Goal: Information Seeking & Learning: Learn about a topic

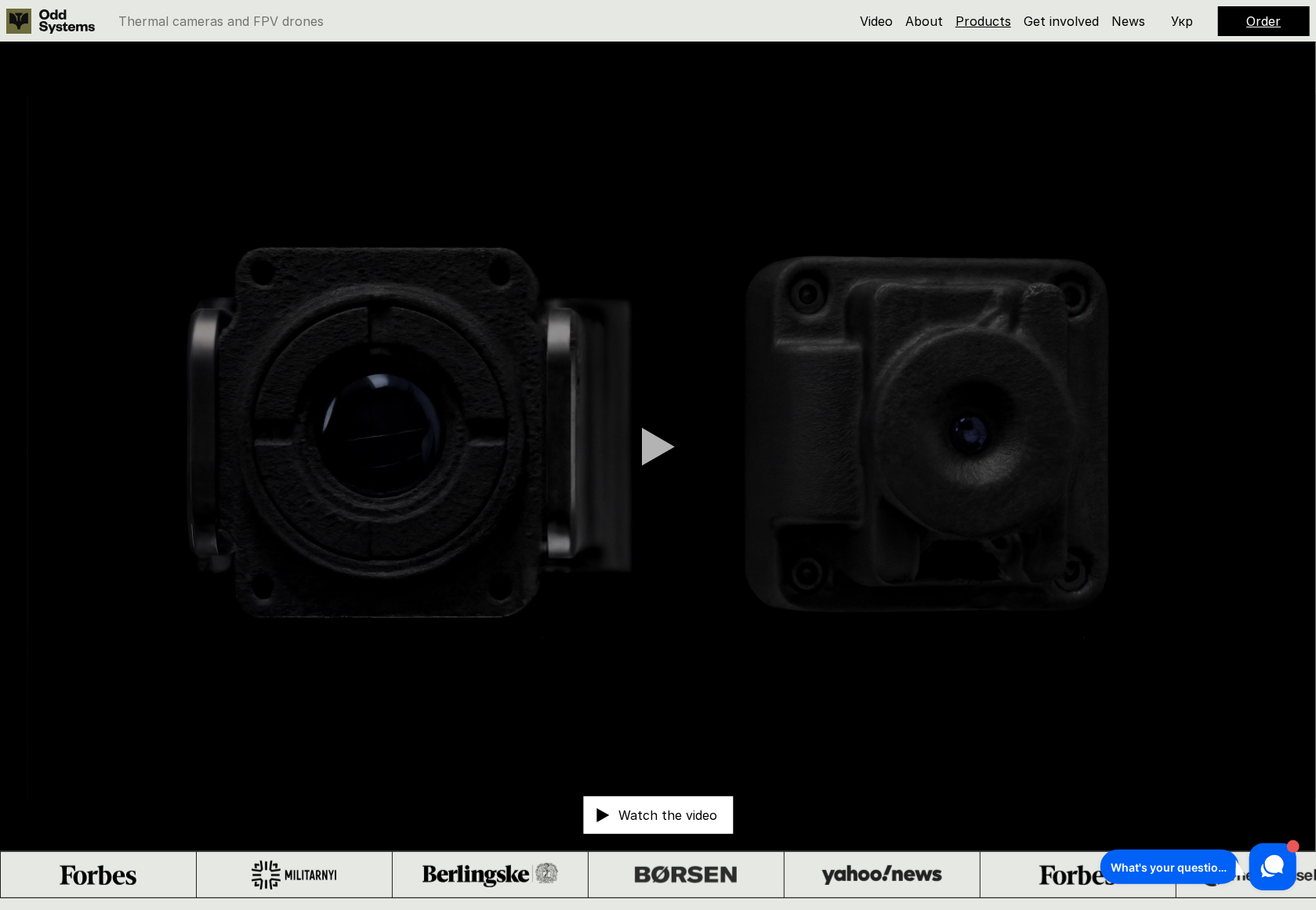
click at [969, 27] on link "Products" at bounding box center [983, 21] width 56 height 16
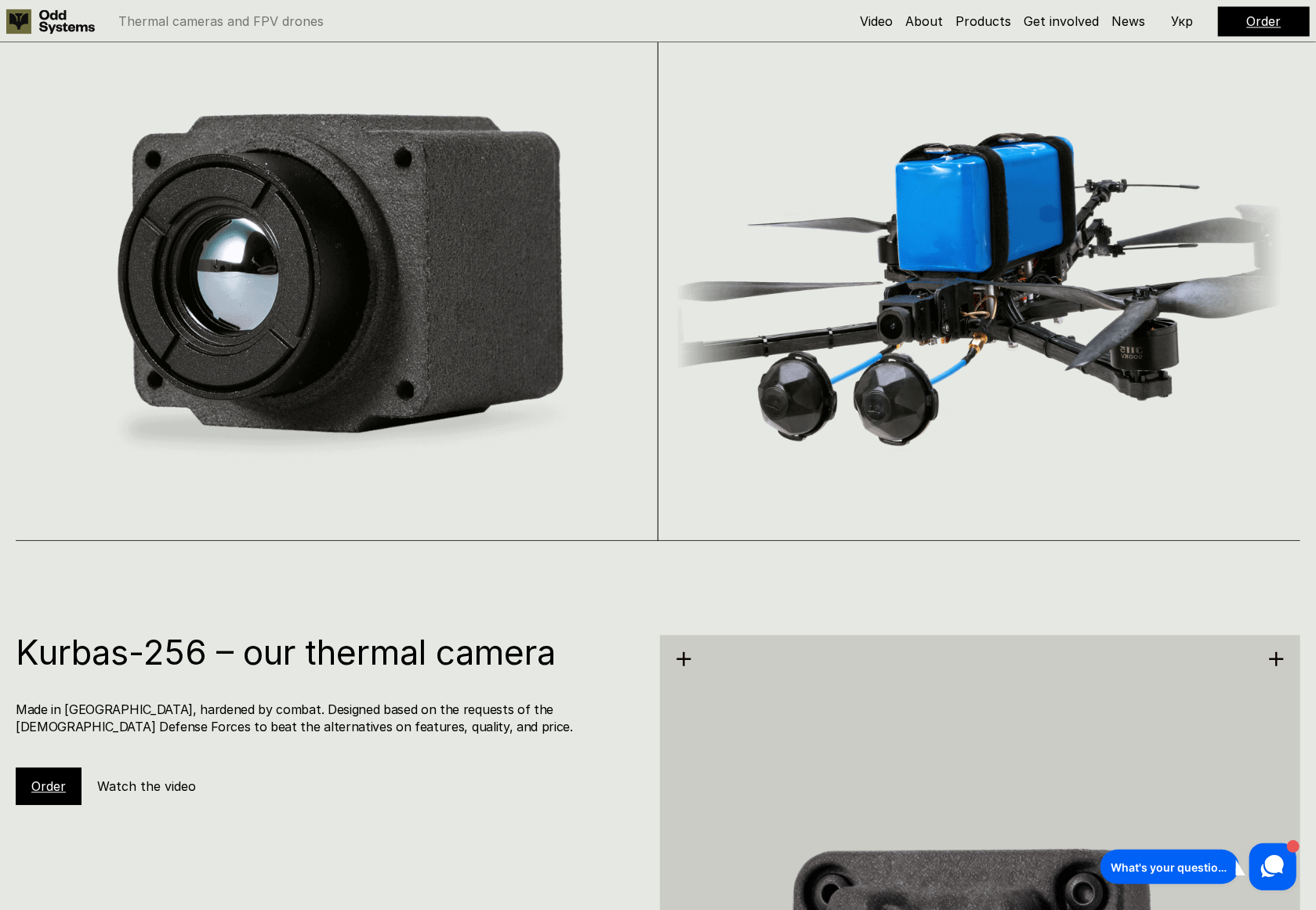
scroll to position [2436, 0]
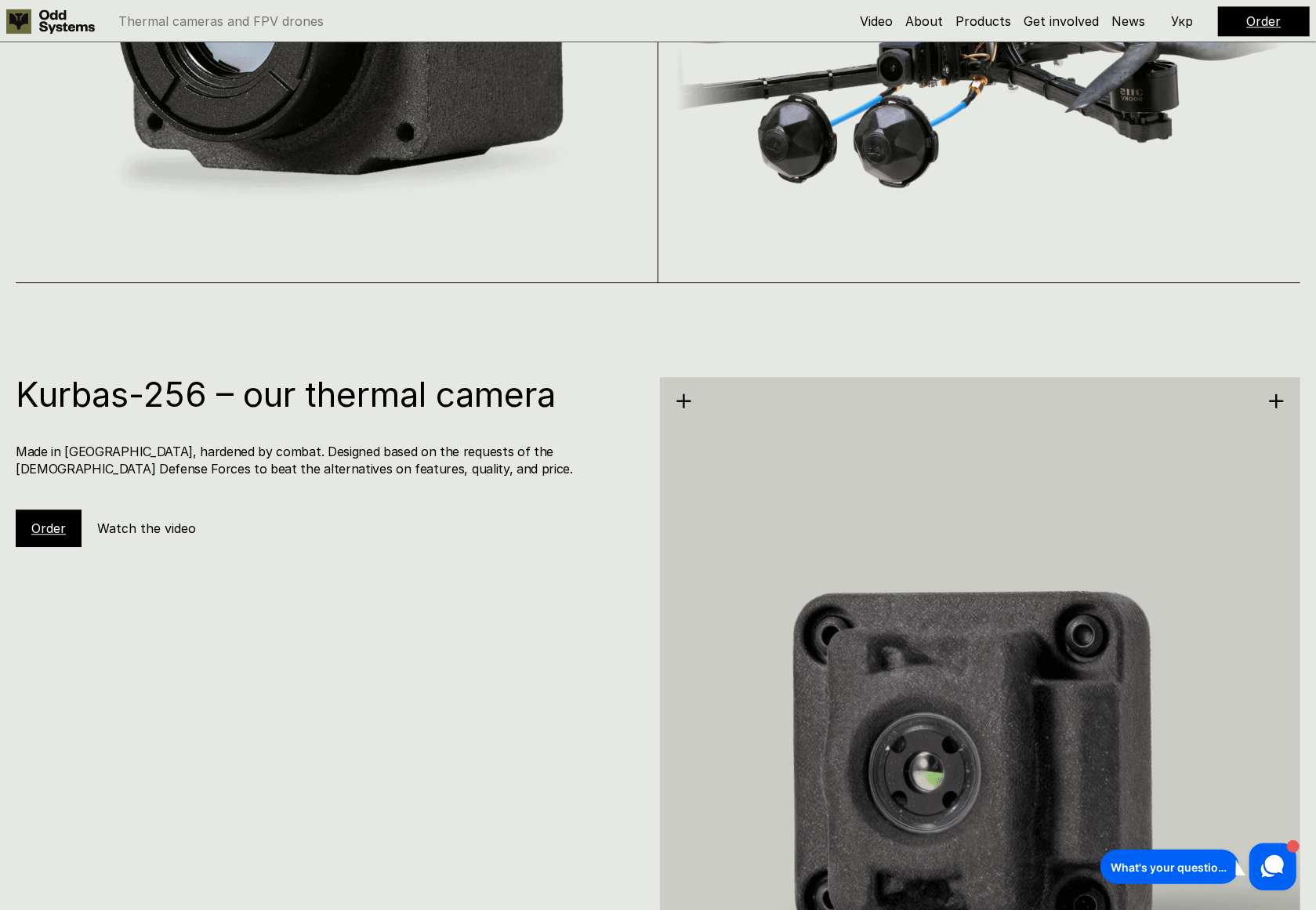
click at [239, 400] on h1 "Kurbas-256 – our thermal camera" at bounding box center [329, 394] width 626 height 35
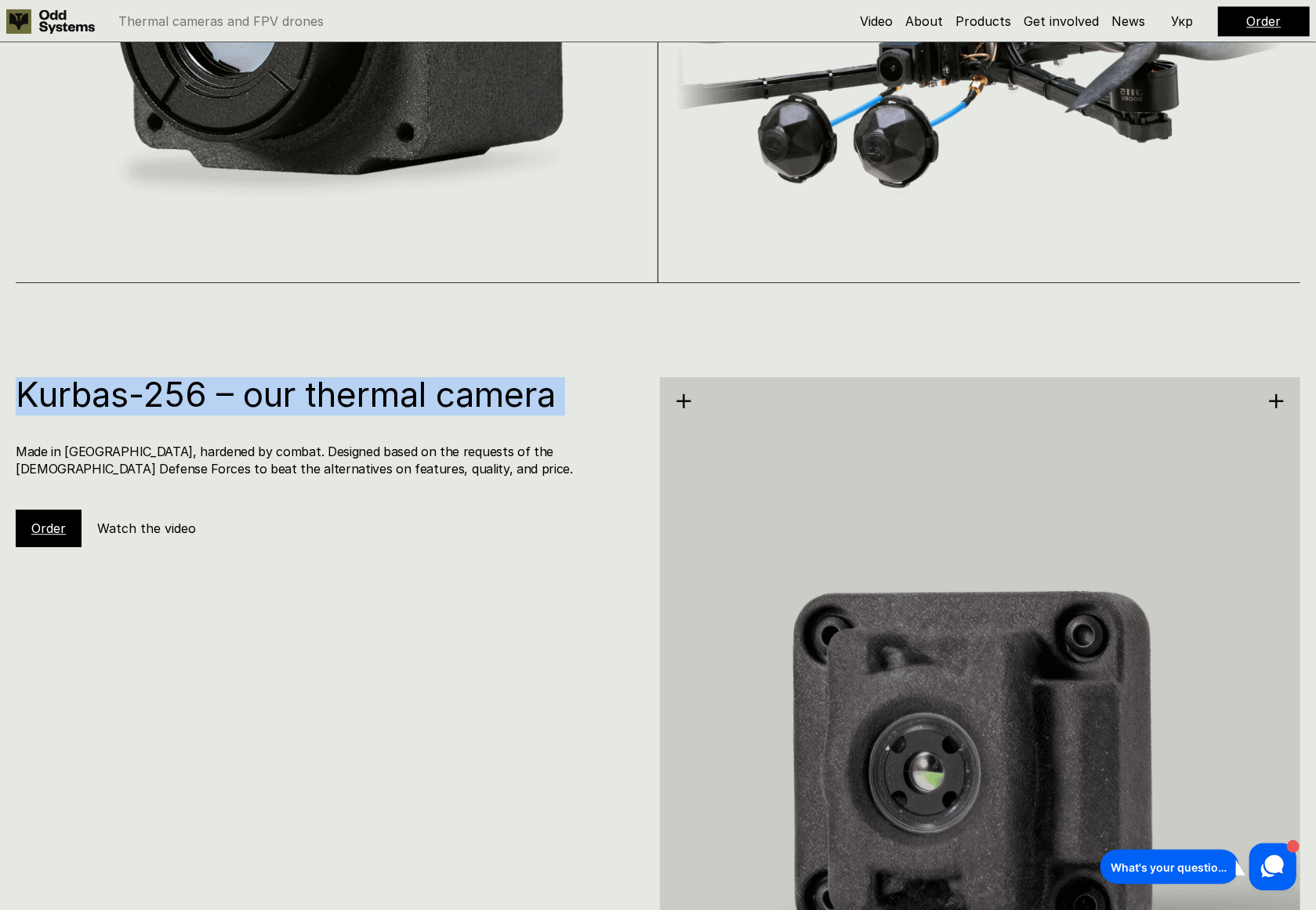
click at [239, 400] on h1 "Kurbas-256 – our thermal camera" at bounding box center [329, 394] width 626 height 35
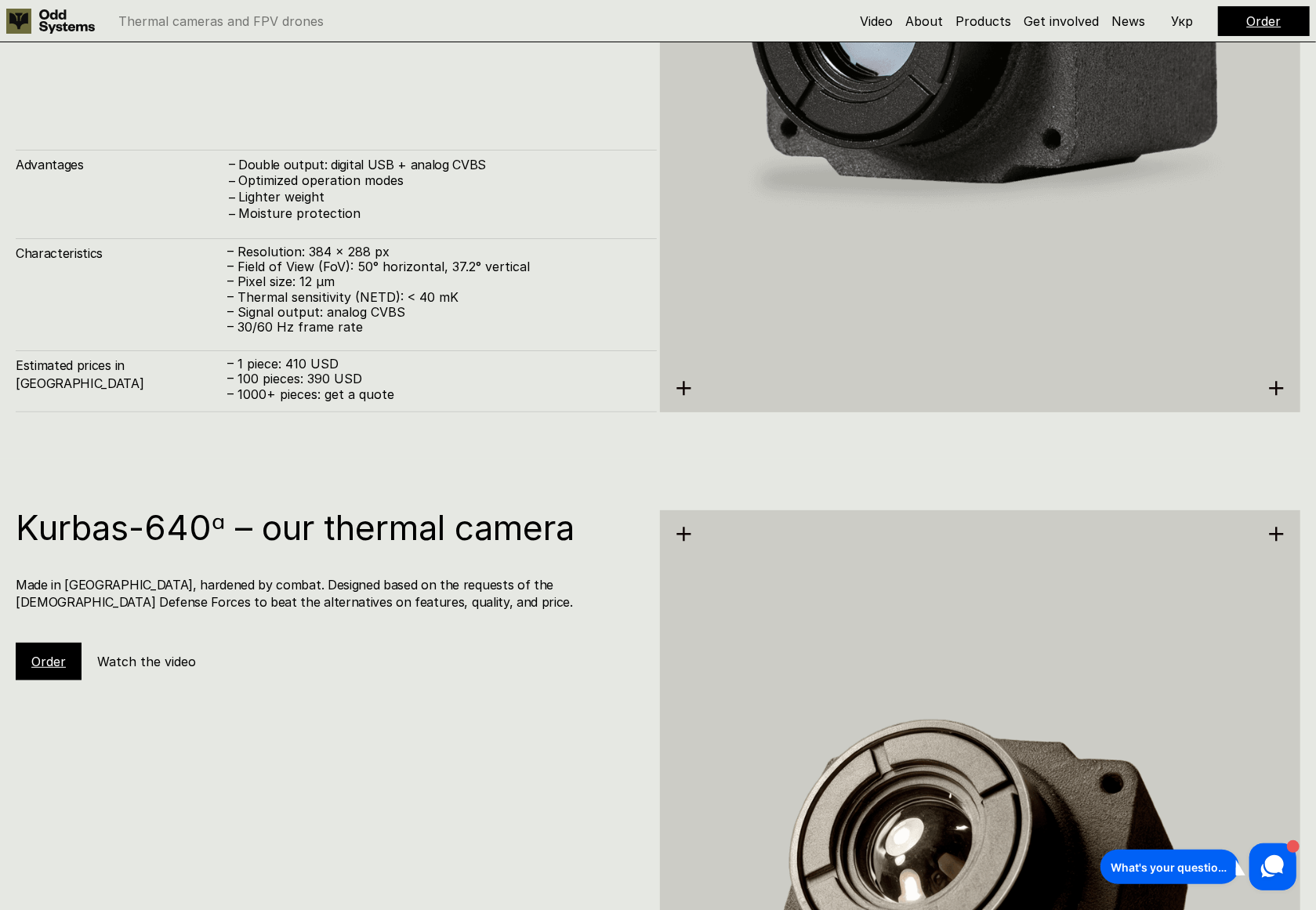
scroll to position [4083, 0]
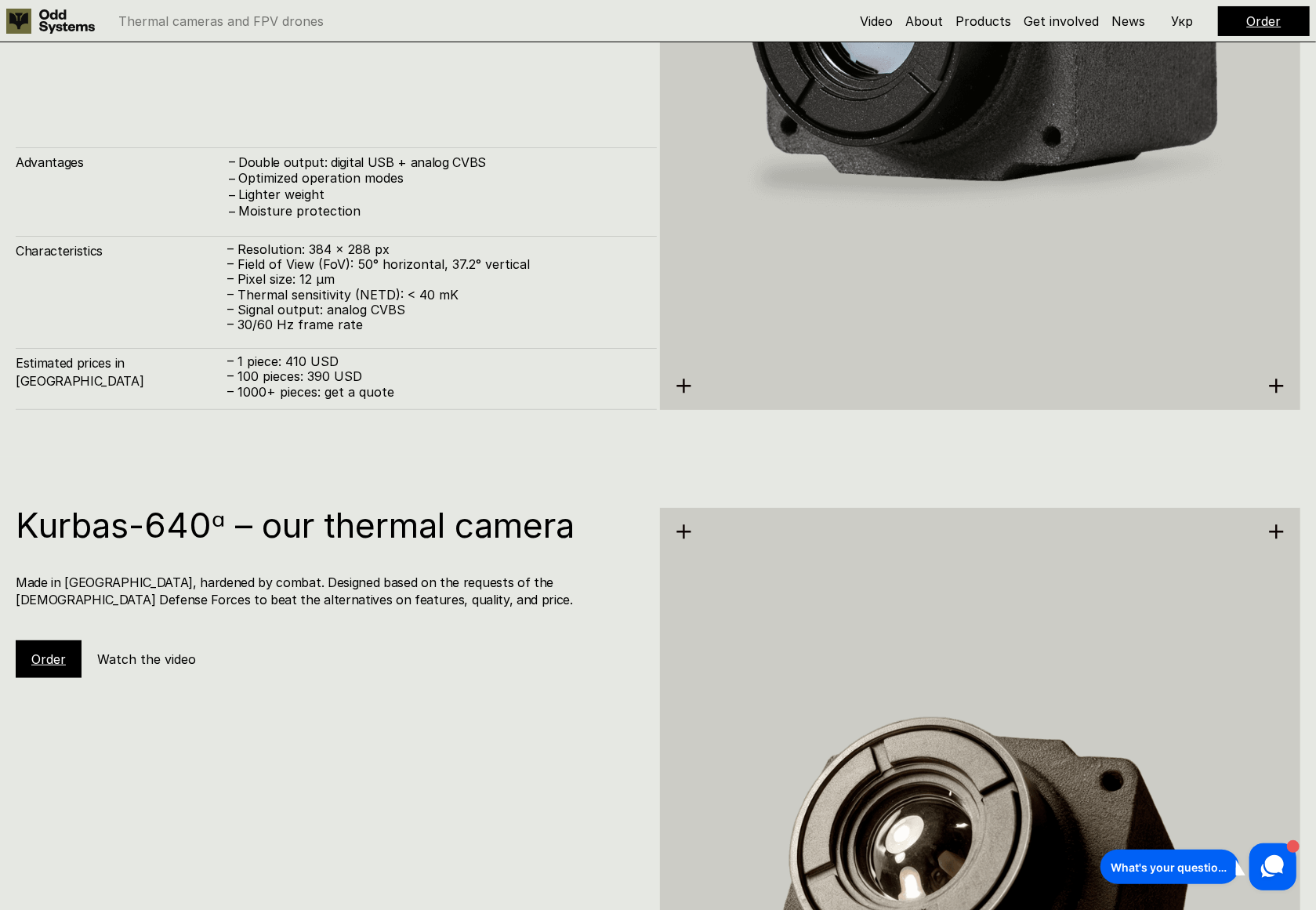
click at [307, 164] on h4 "Double output: digital USB + analog CVBS" at bounding box center [439, 162] width 403 height 17
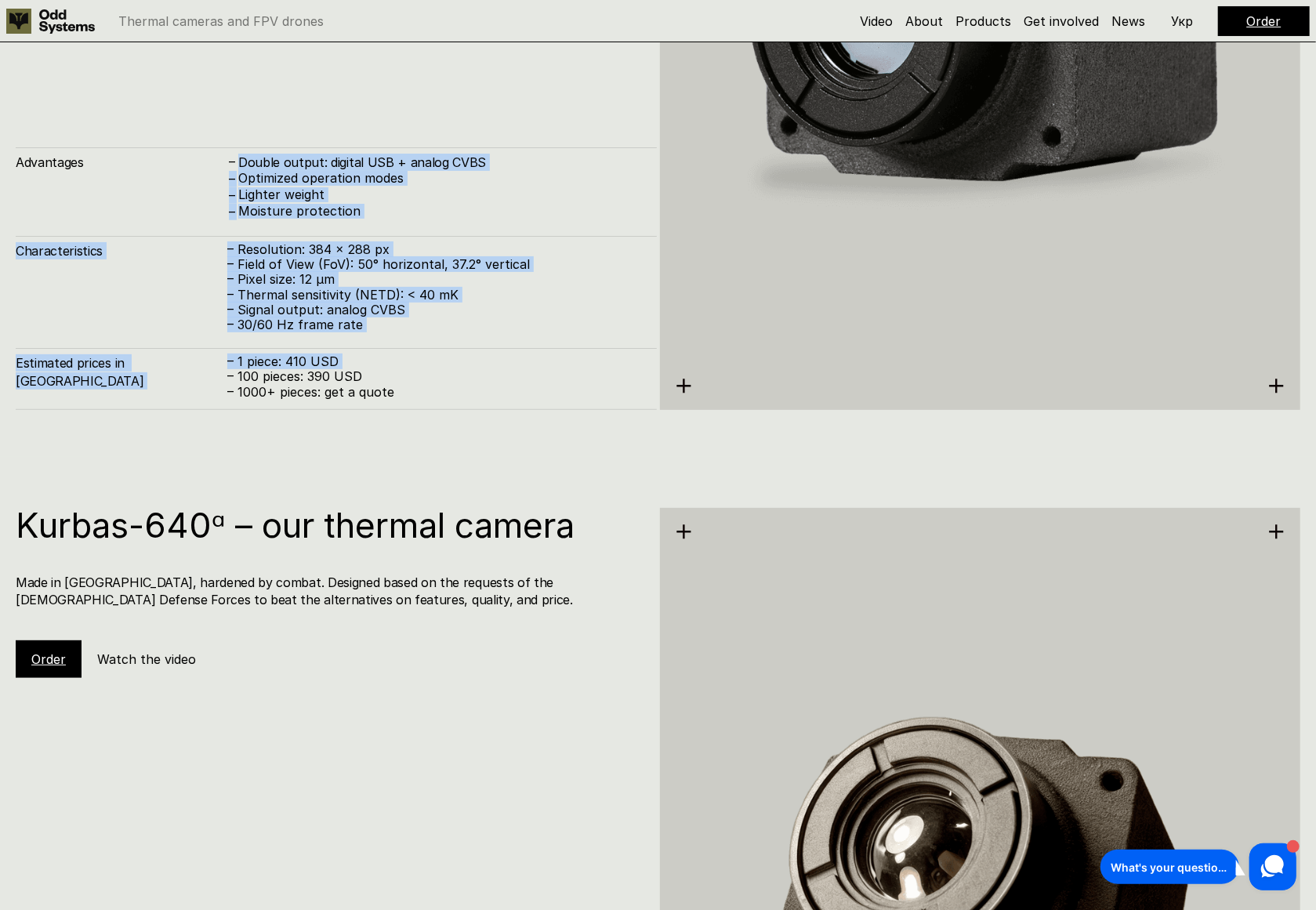
drag, startPoint x: 307, startPoint y: 164, endPoint x: 328, endPoint y: 363, distance: 200.1
click at [328, 363] on div "Advantages – Double output: digital USB + analog CVBS – Optimized operation mod…" at bounding box center [337, 279] width 642 height 263
click at [328, 363] on p "– 1 piece: 410 USD – 100 pieces: 390 USD – 1000+ pieces: get a quote" at bounding box center [435, 377] width 414 height 45
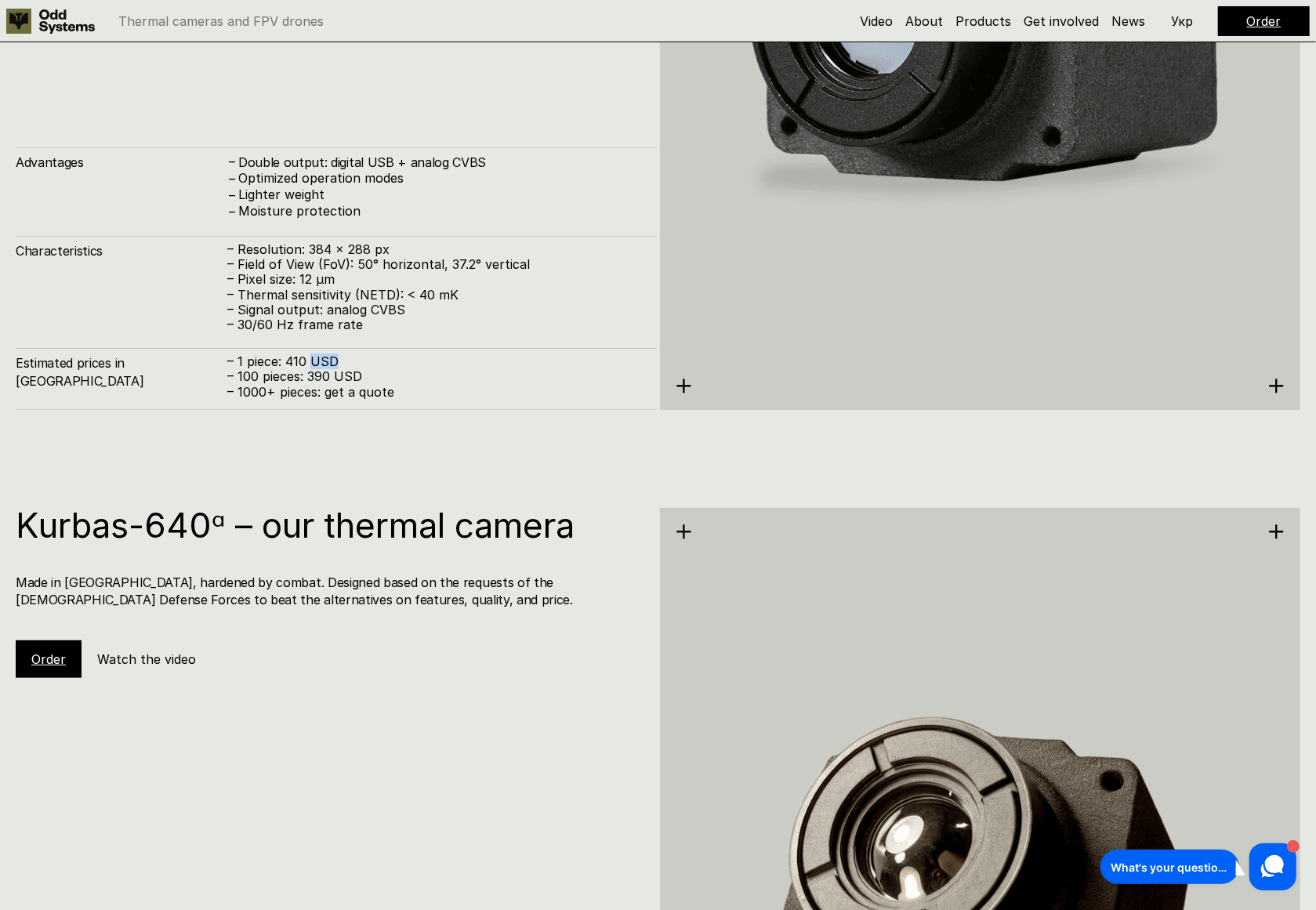
click at [328, 363] on p "– 1 piece: 410 USD – 100 pieces: 390 USD – 1000+ pieces: get a quote" at bounding box center [435, 377] width 414 height 45
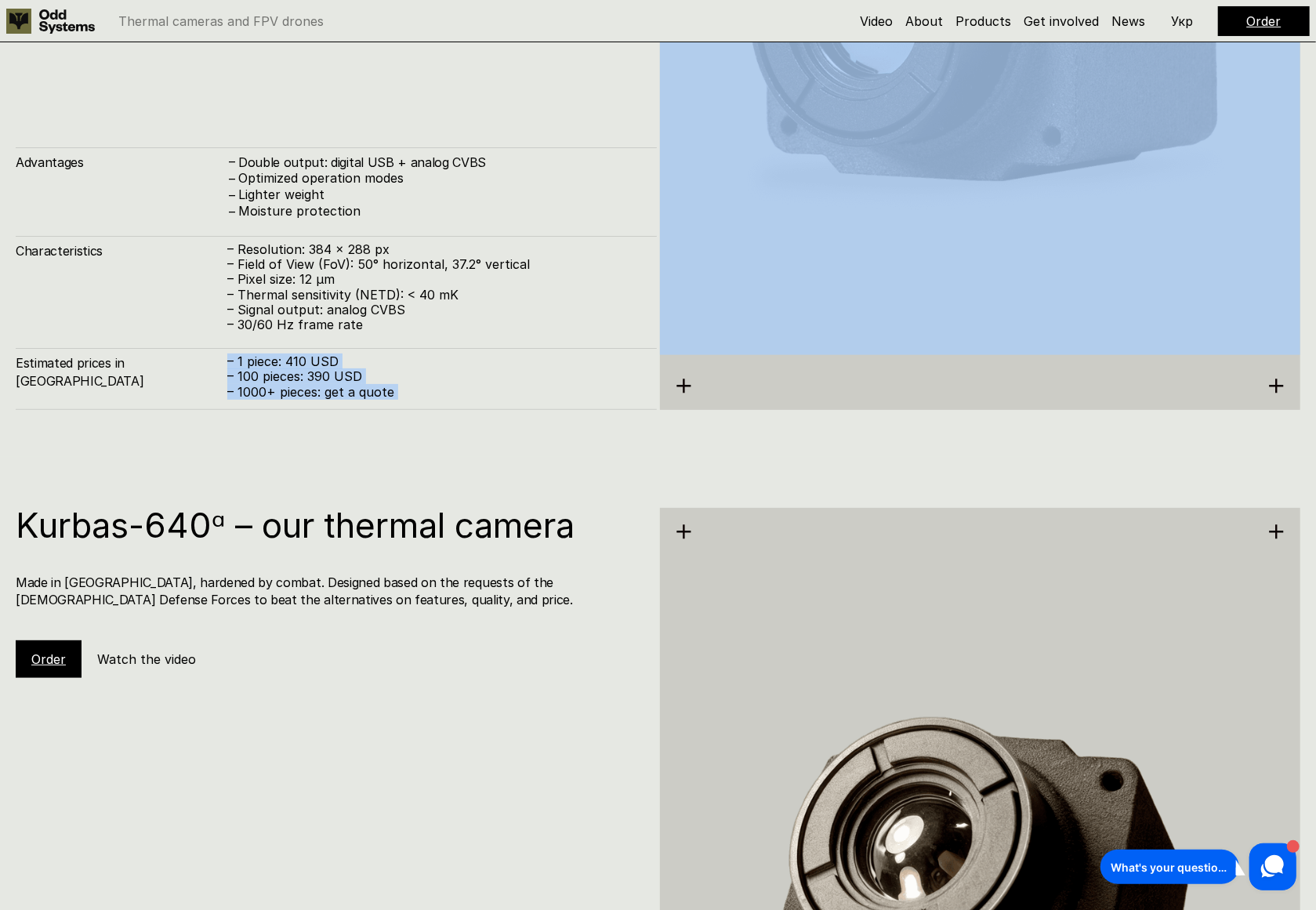
drag, startPoint x: 328, startPoint y: 363, endPoint x: 347, endPoint y: 395, distance: 37.2
click at [347, 395] on p "– 1 piece: 410 USD – 100 pieces: 390 USD – 1000+ pieces: get a quote" at bounding box center [435, 377] width 414 height 45
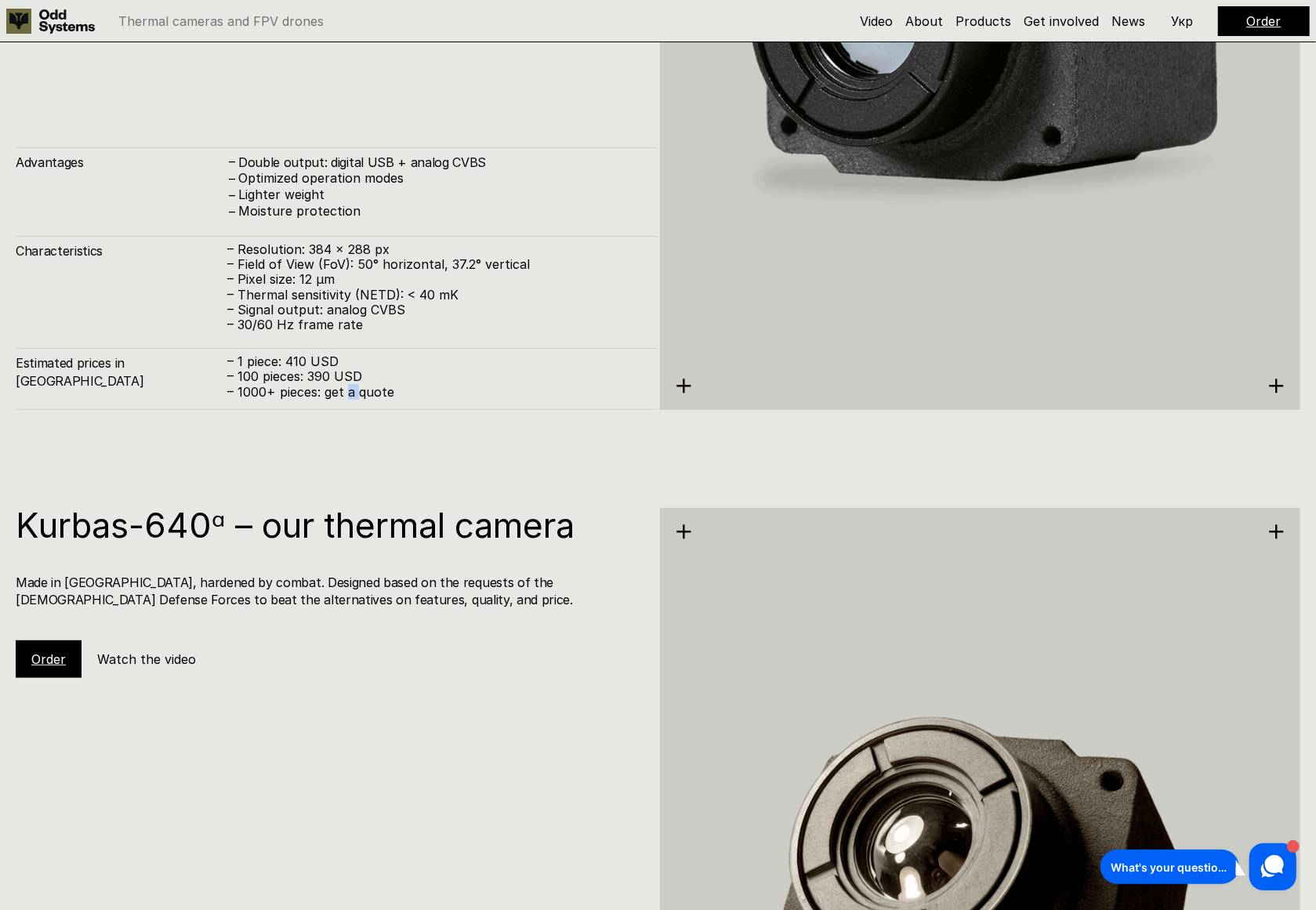
click at [347, 395] on p "– 1 piece: 410 USD – 100 pieces: 390 USD – 1000+ pieces: get a quote" at bounding box center [435, 377] width 414 height 45
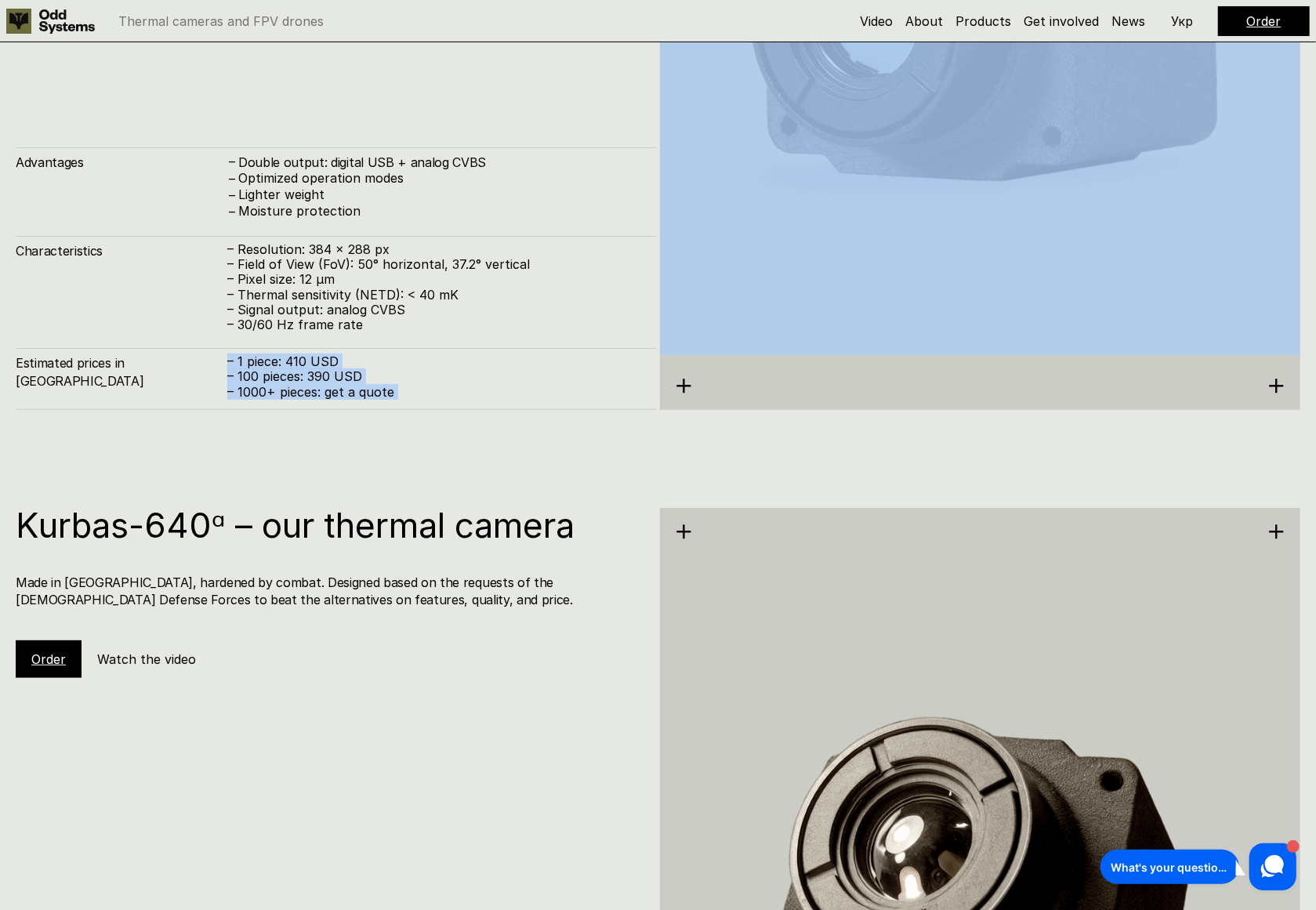
drag, startPoint x: 347, startPoint y: 395, endPoint x: 325, endPoint y: 361, distance: 40.5
click at [325, 361] on p "– 1 piece: 410 USD – 100 pieces: 390 USD – 1000+ pieces: get a quote" at bounding box center [435, 377] width 414 height 45
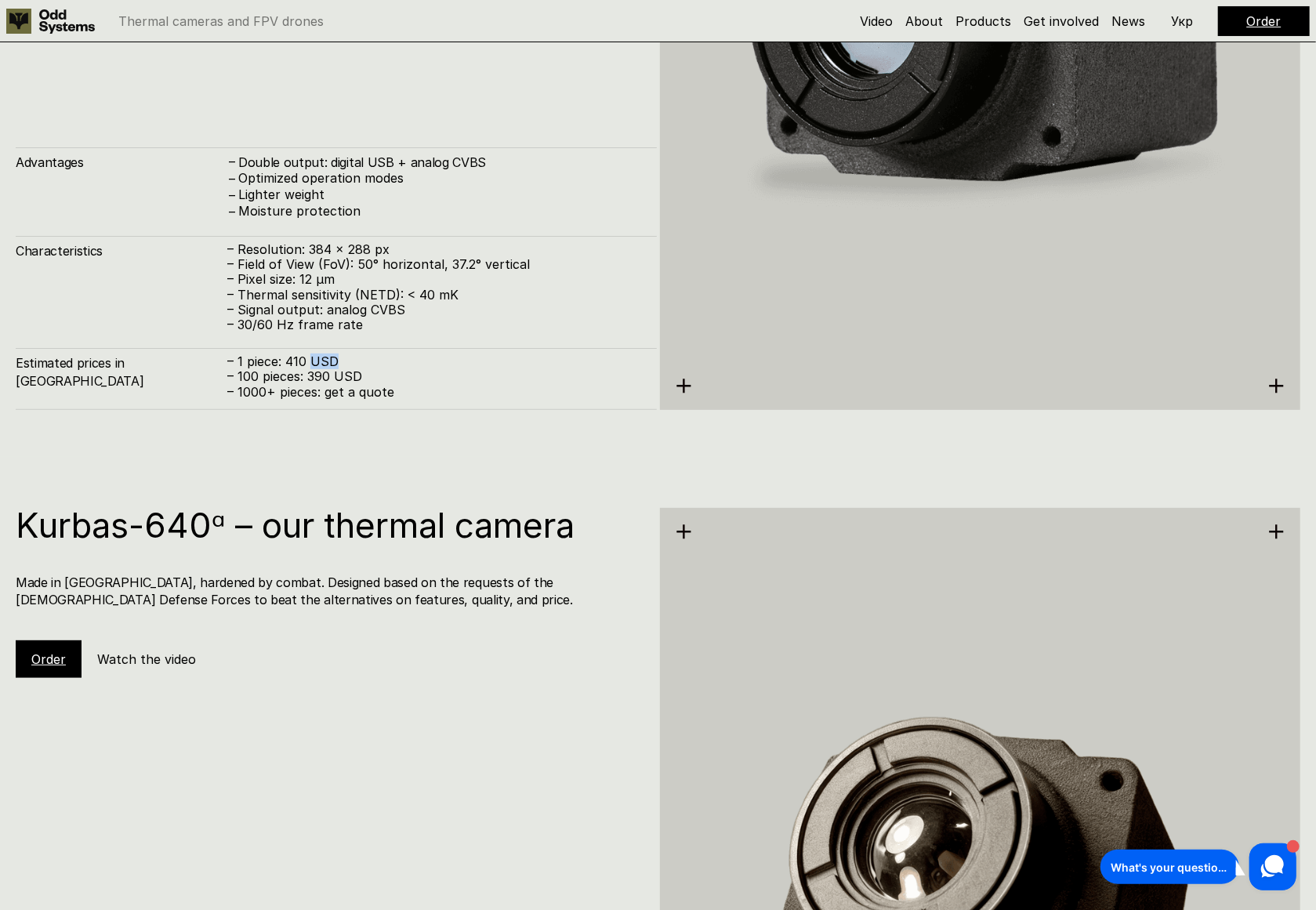
click at [325, 361] on p "– 1 piece: 410 USD – 100 pieces: 390 USD – 1000+ pieces: get a quote" at bounding box center [435, 377] width 414 height 45
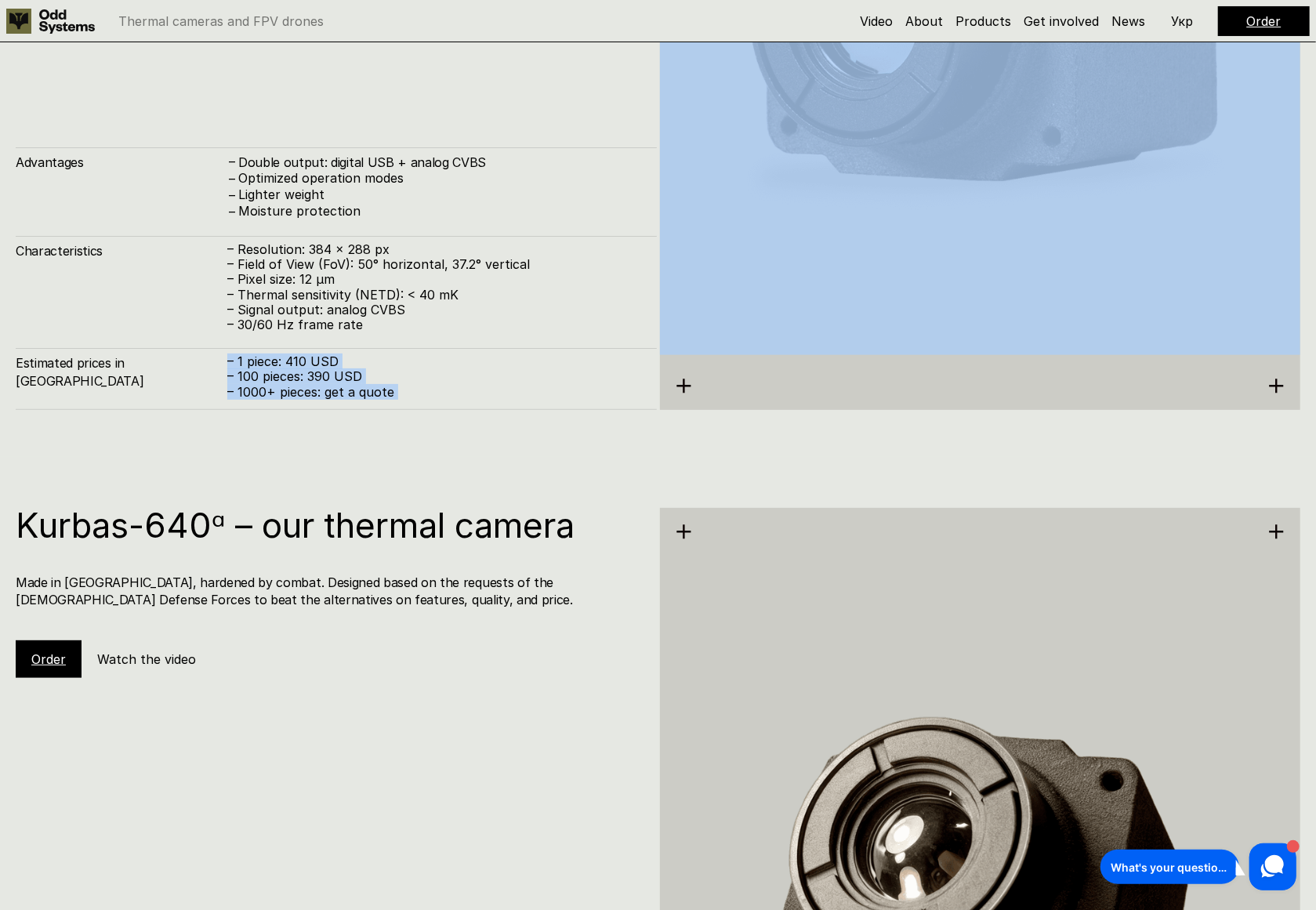
drag, startPoint x: 325, startPoint y: 361, endPoint x: 340, endPoint y: 388, distance: 30.9
click at [340, 388] on p "– 1 piece: 410 USD – 100 pieces: 390 USD – 1000+ pieces: get a quote" at bounding box center [435, 377] width 414 height 45
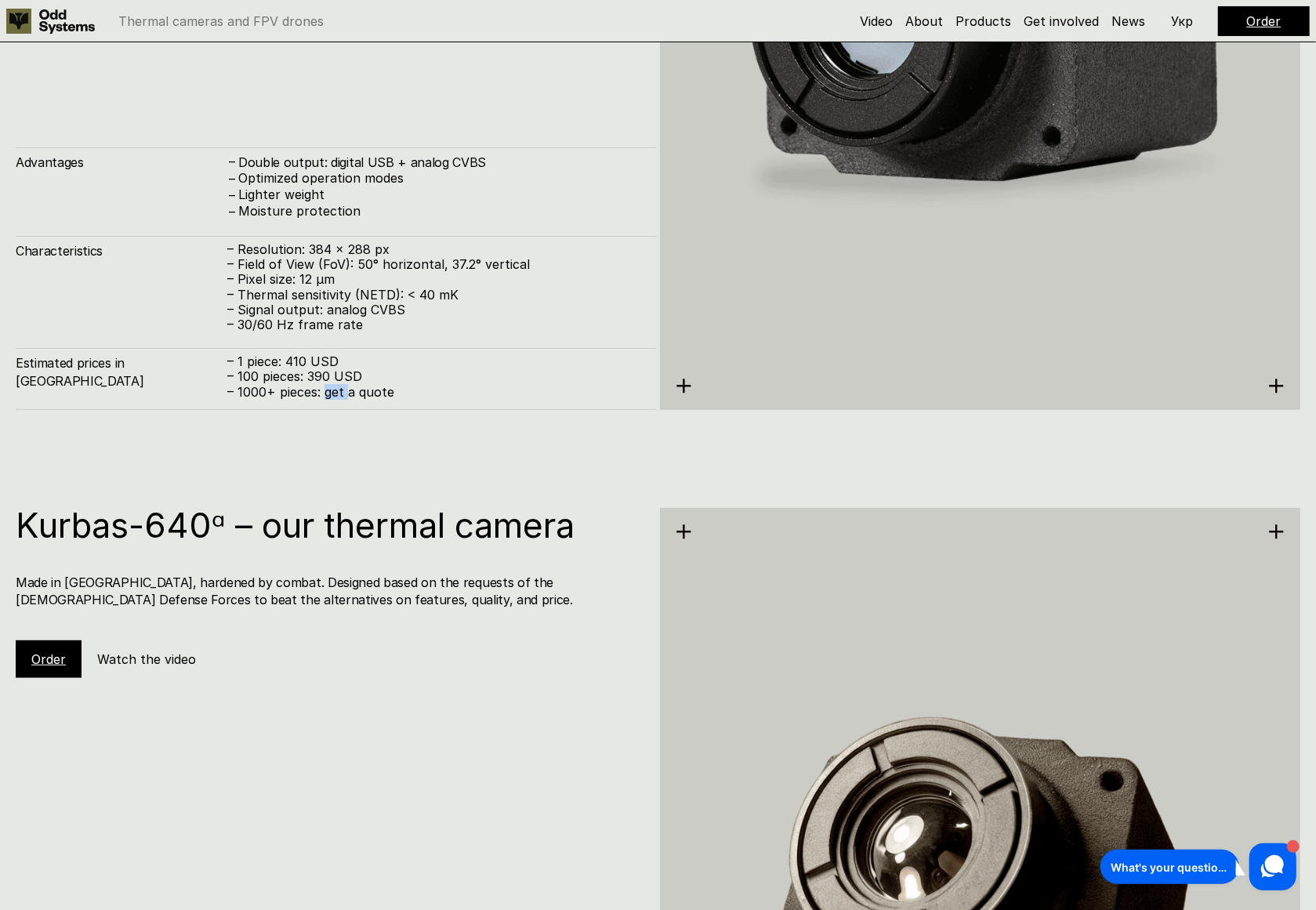
click at [340, 388] on p "– 1 piece: 410 USD – 100 pieces: 390 USD – 1000+ pieces: get a quote" at bounding box center [435, 377] width 414 height 45
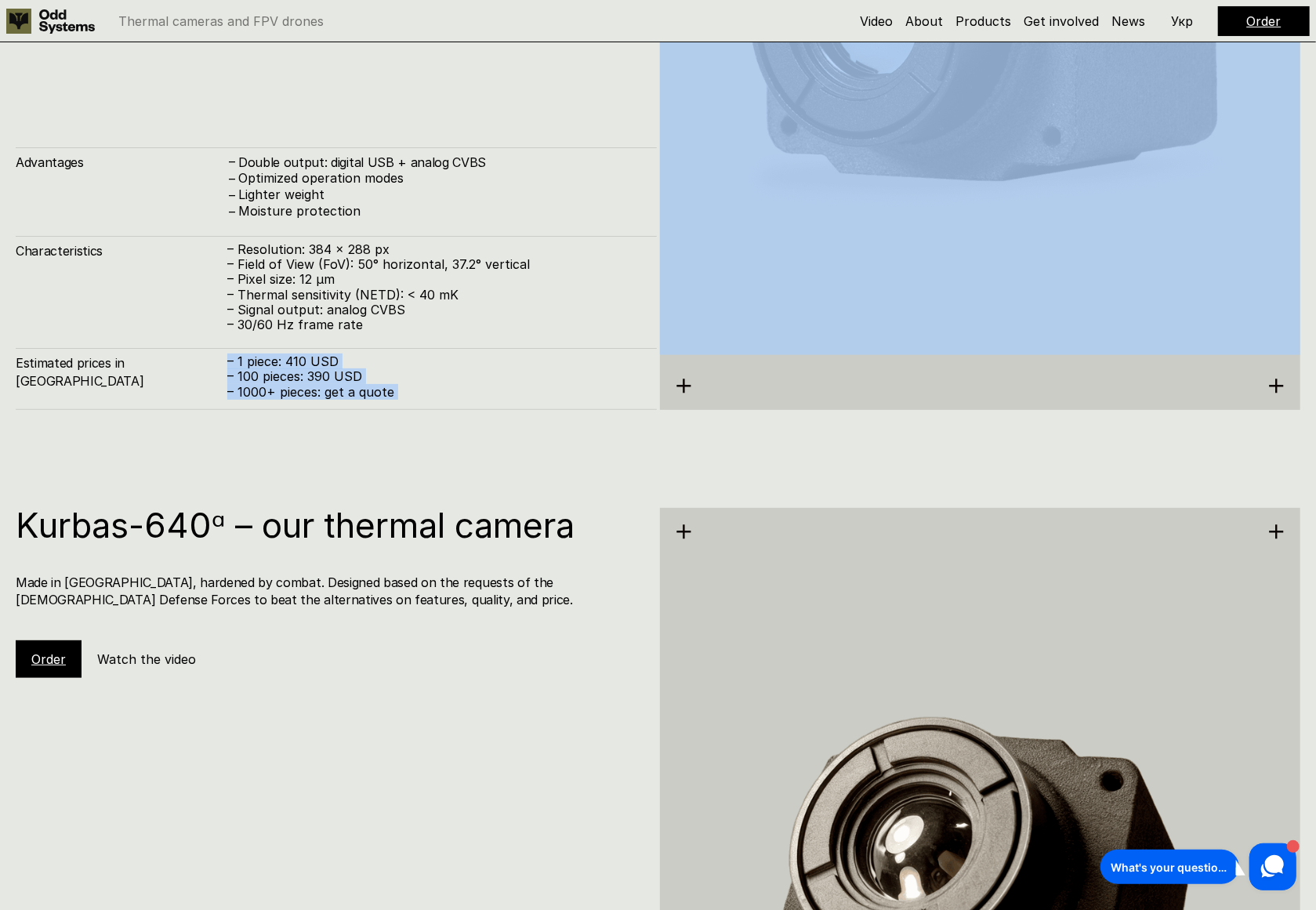
drag, startPoint x: 340, startPoint y: 388, endPoint x: 324, endPoint y: 356, distance: 35.8
click at [324, 356] on p "– 1 piece: 410 USD – 100 pieces: 390 USD – 1000+ pieces: get a quote" at bounding box center [435, 377] width 414 height 45
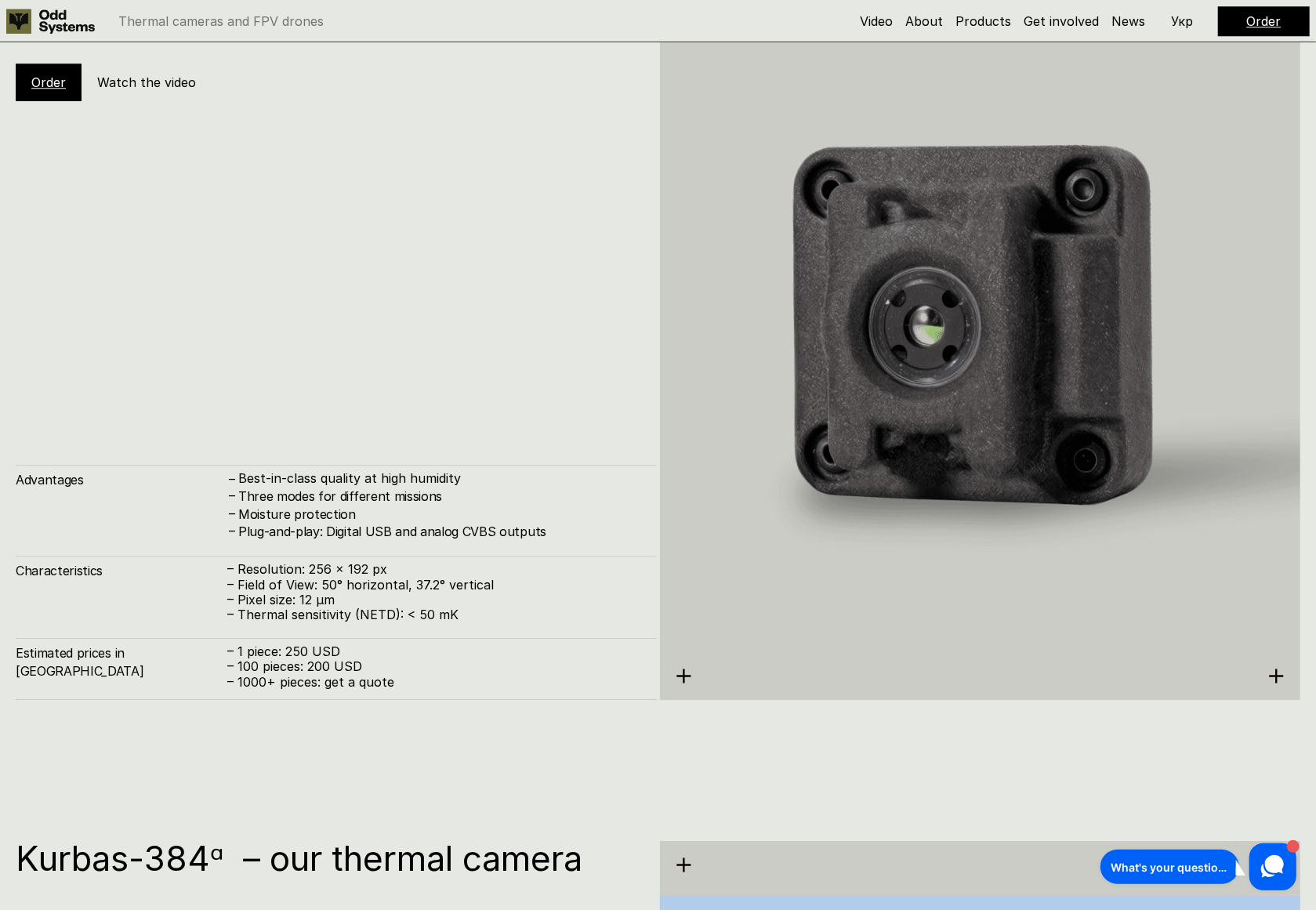
scroll to position [3117, 0]
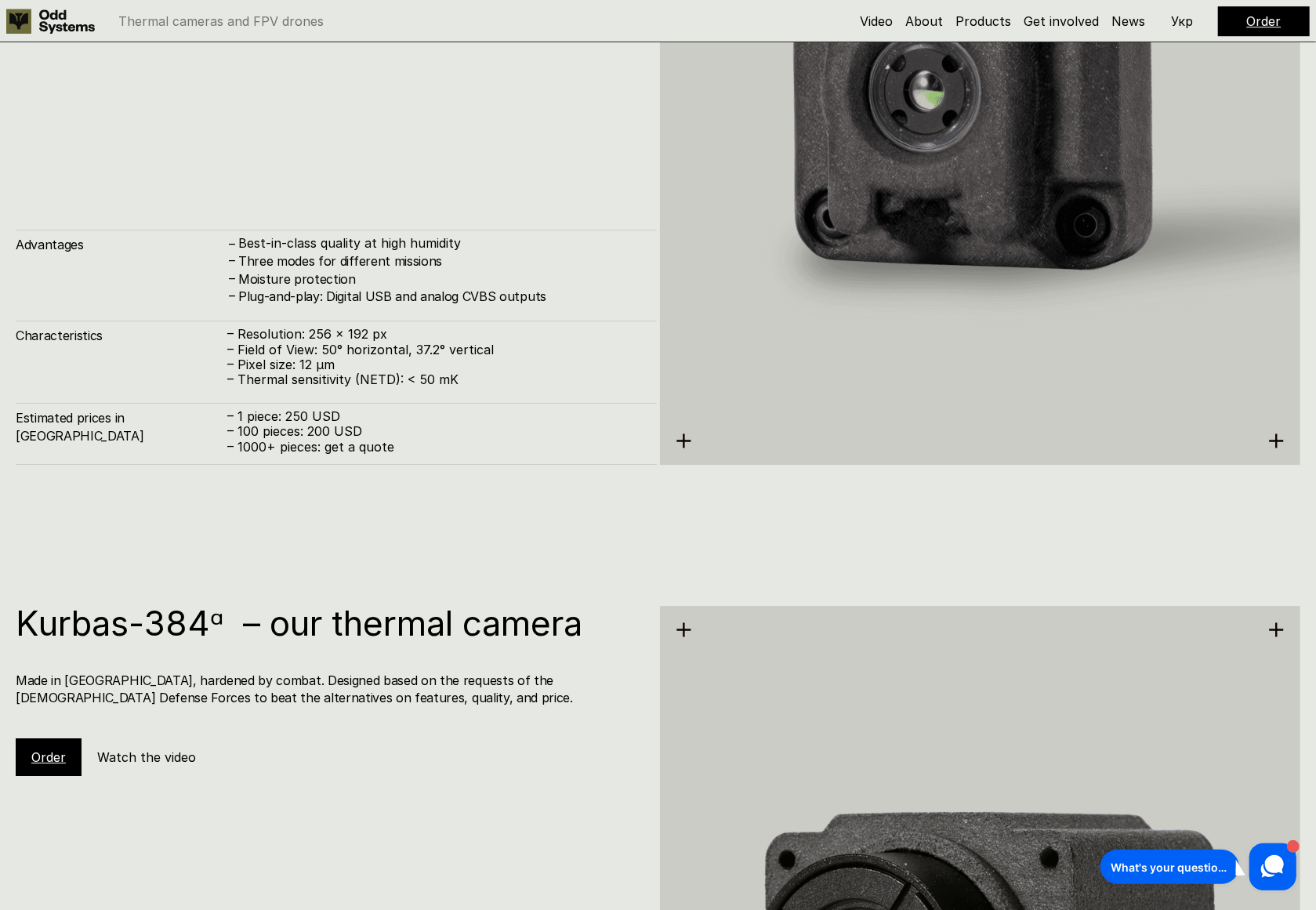
click at [269, 442] on p "– 1000+ pieces: get a quote" at bounding box center [435, 447] width 414 height 15
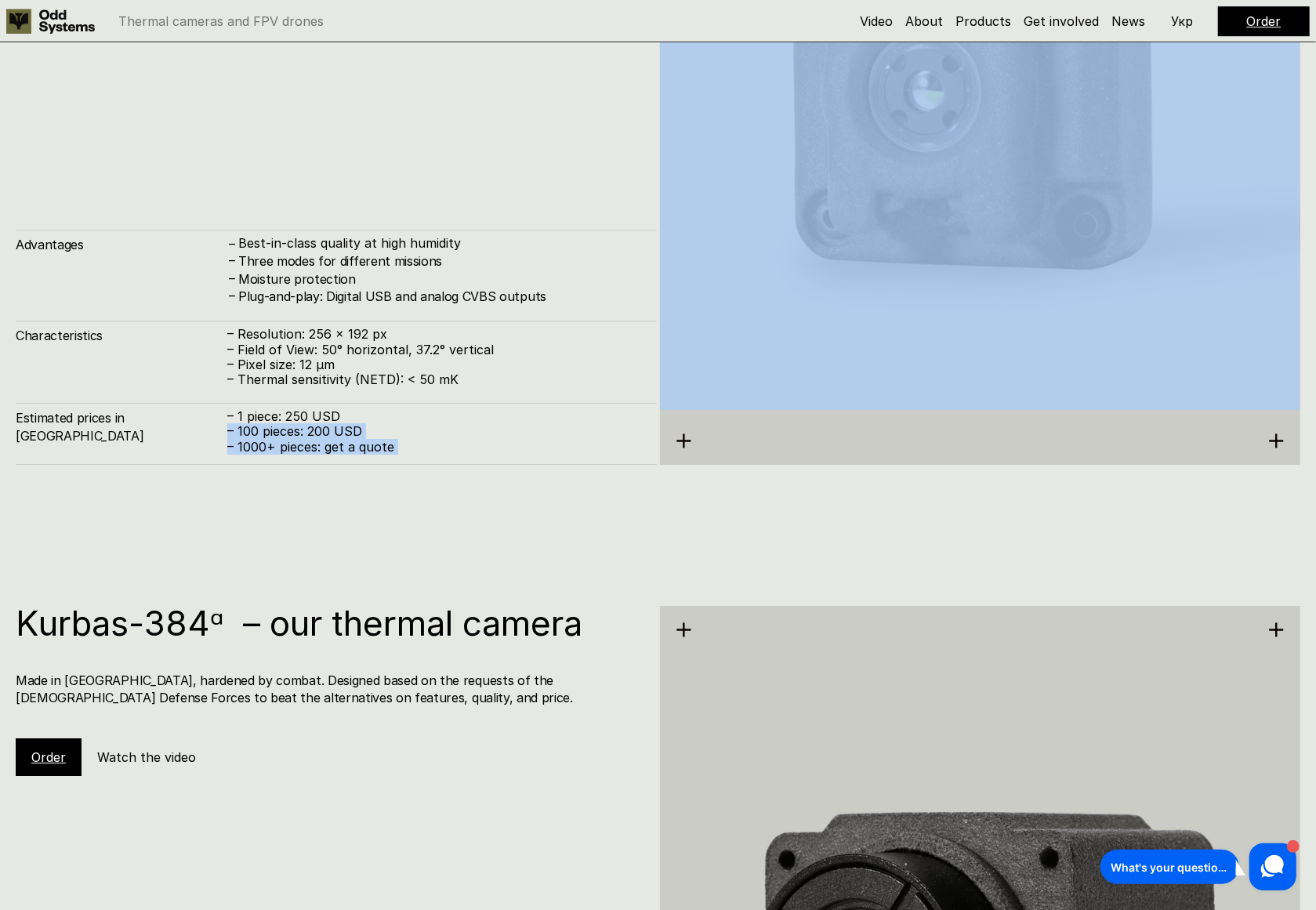
drag, startPoint x: 269, startPoint y: 442, endPoint x: 265, endPoint y: 426, distance: 16.5
click at [265, 426] on div "– 1 piece: 250 USD – 100 pieces: 200 USD – 1000+ pieces: get a quote" at bounding box center [435, 432] width 414 height 45
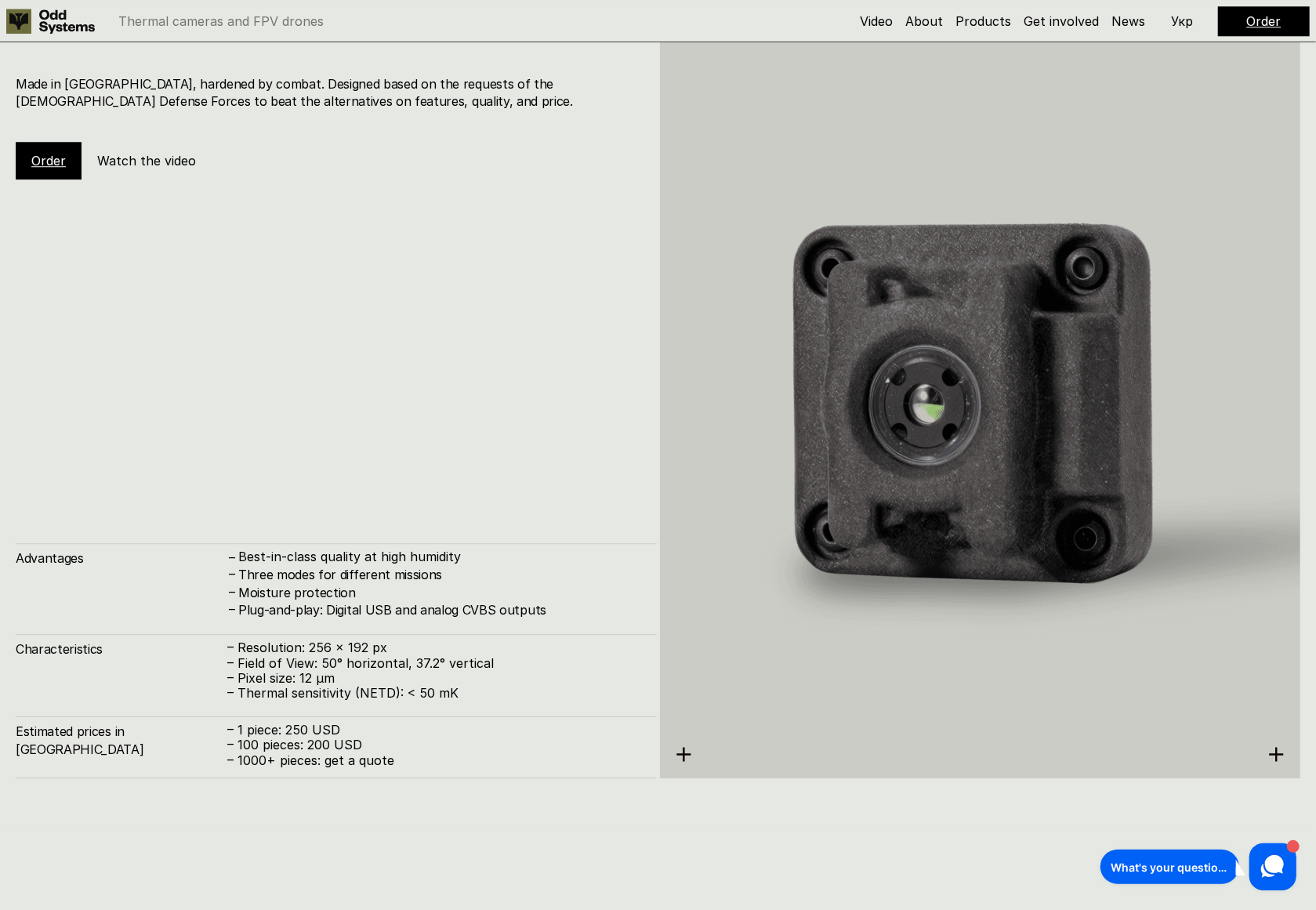
click at [250, 90] on h4 "Made in [GEOGRAPHIC_DATA], hardened by combat. Designed based on the requests o…" at bounding box center [329, 93] width 626 height 36
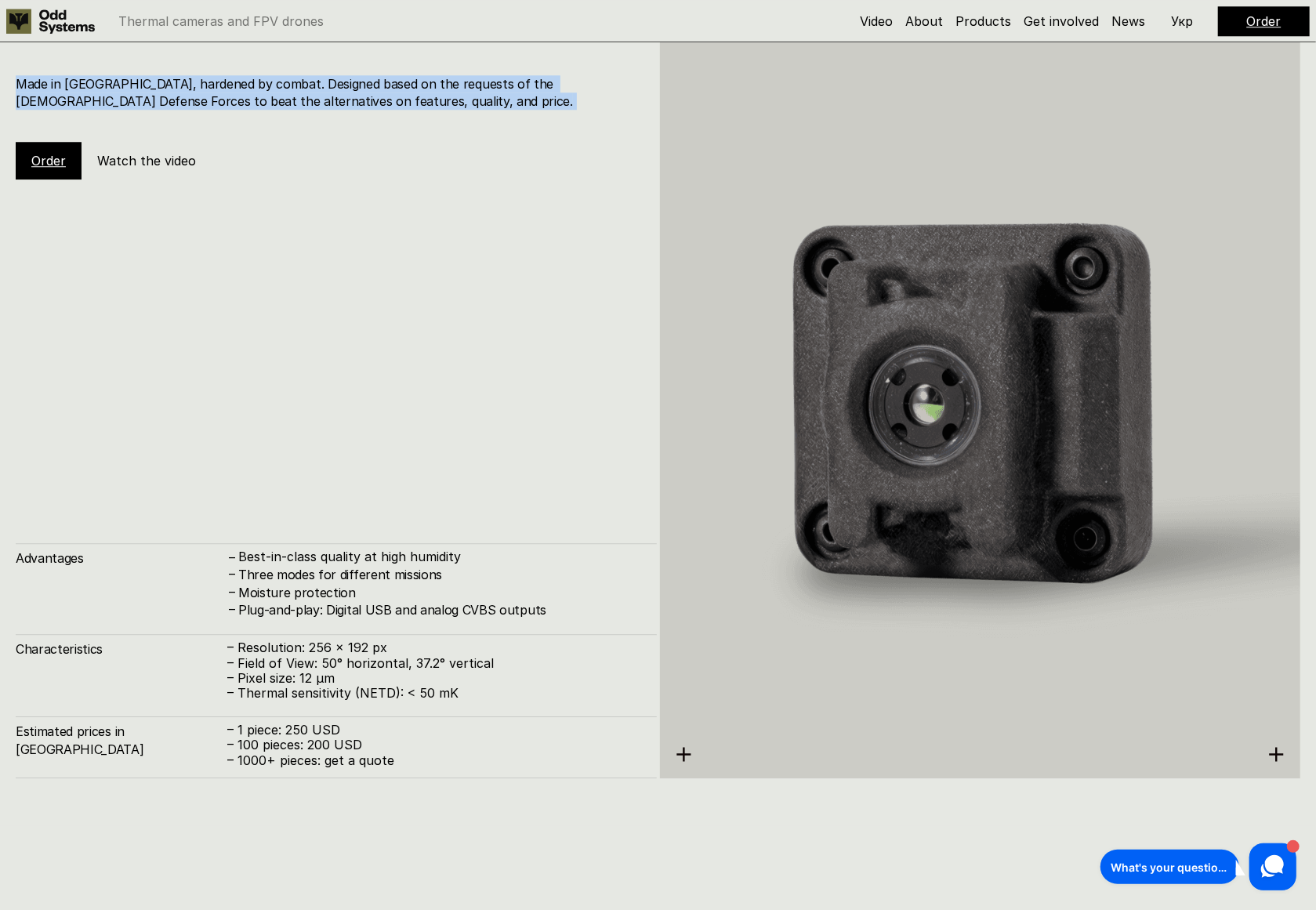
click at [250, 90] on h4 "Made in [GEOGRAPHIC_DATA], hardened by combat. Designed based on the requests o…" at bounding box center [329, 93] width 626 height 36
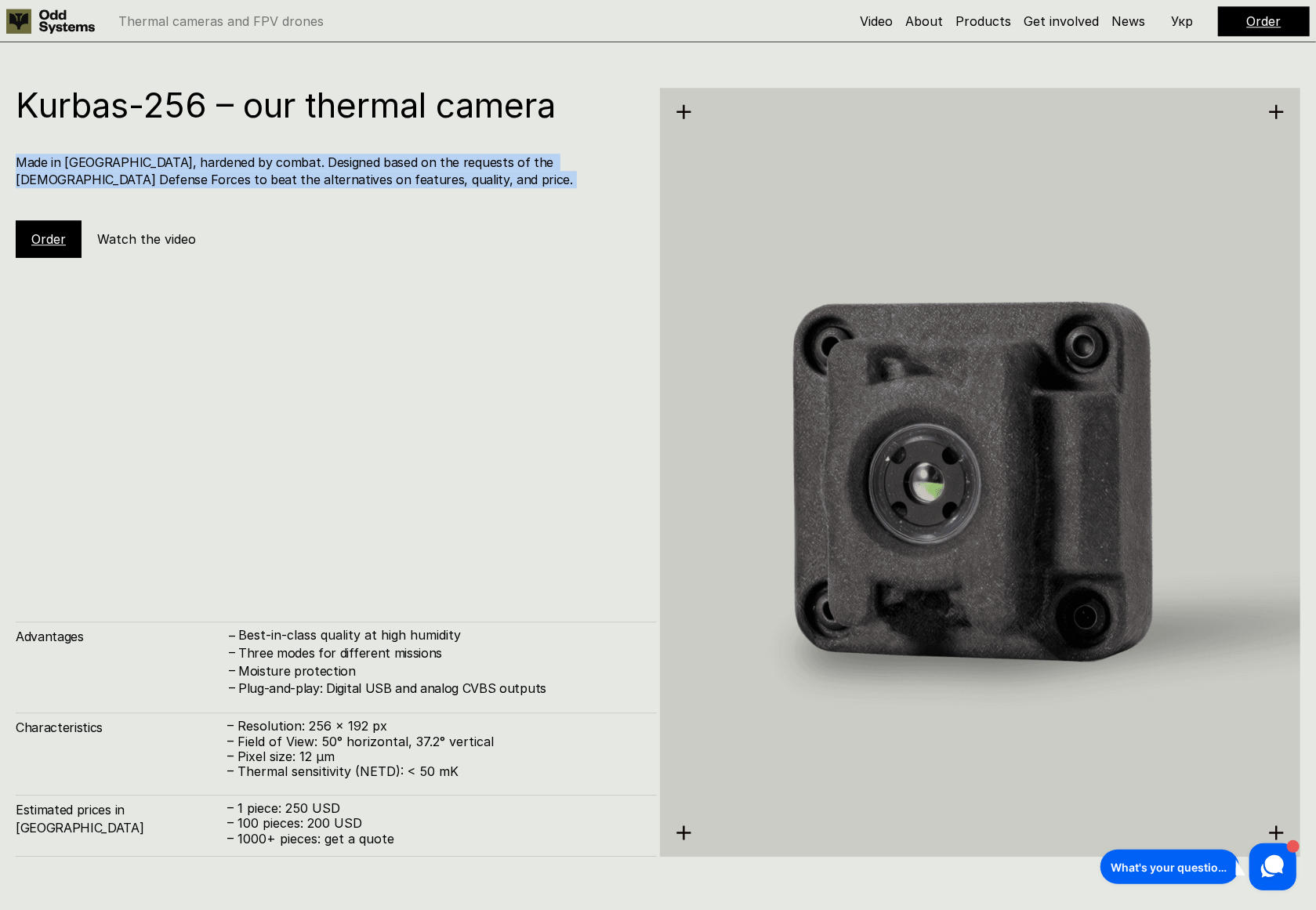
scroll to position [3117, 0]
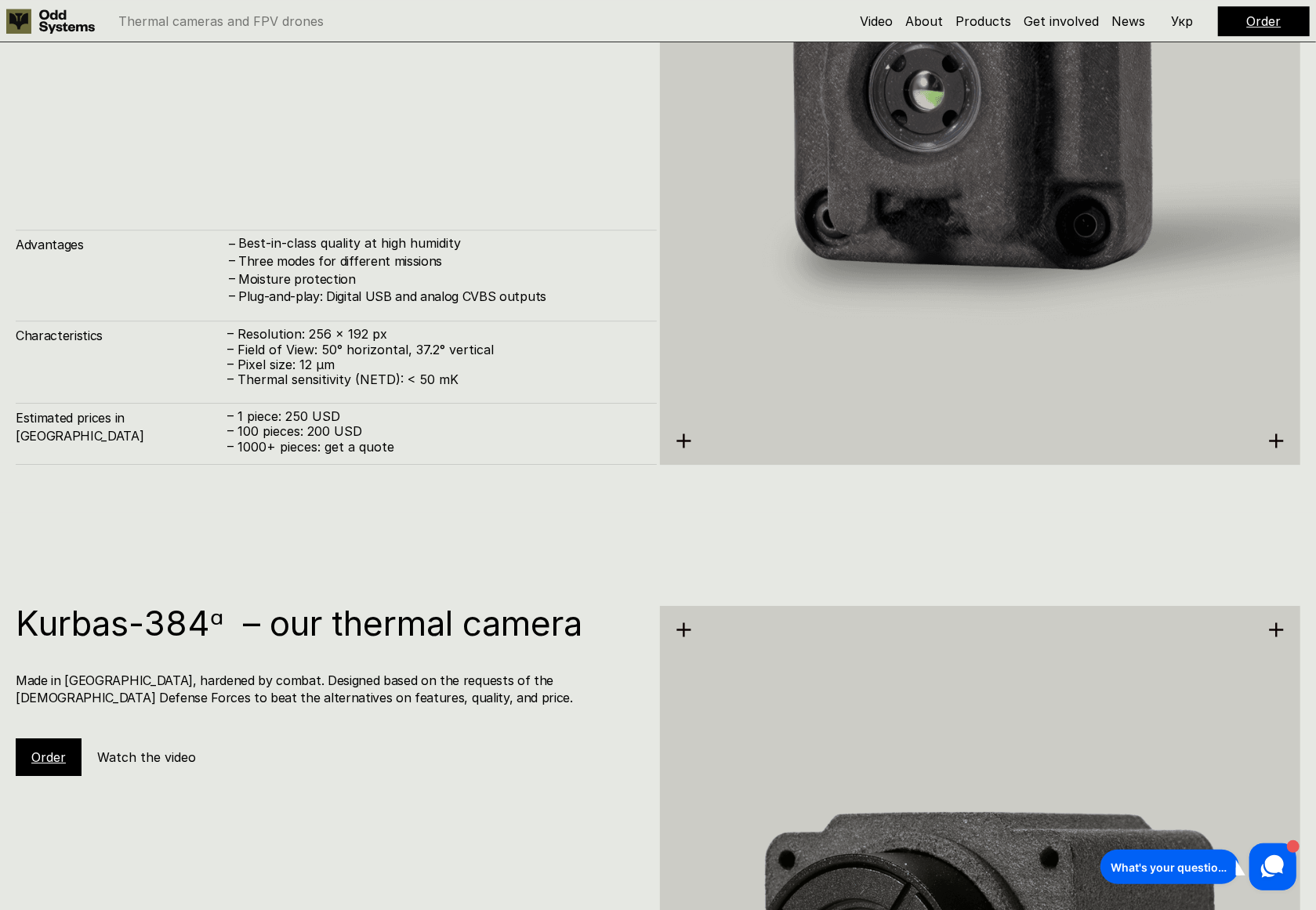
click at [301, 448] on p "– 1000+ pieces: get a quote" at bounding box center [435, 447] width 414 height 15
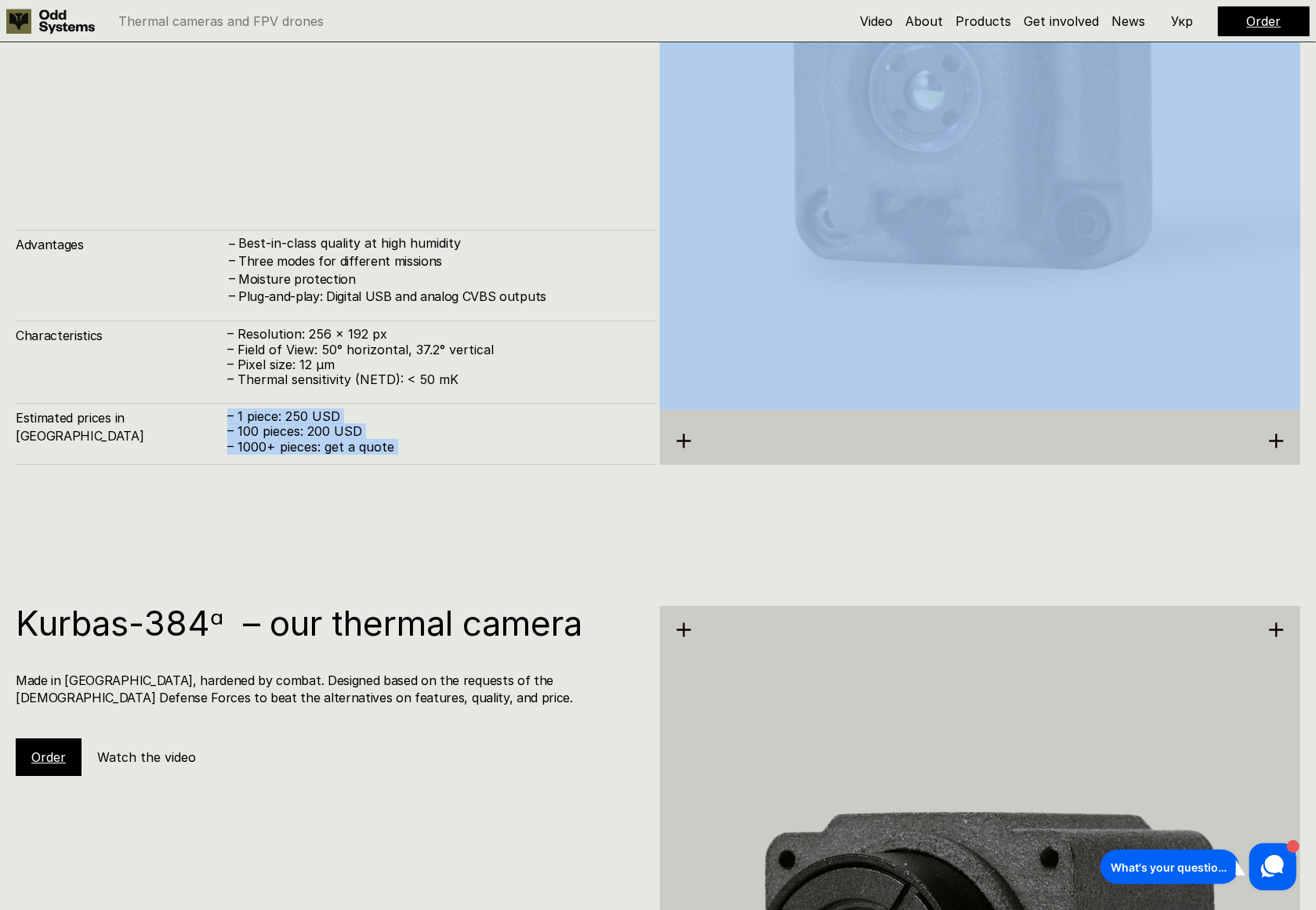
drag, startPoint x: 301, startPoint y: 448, endPoint x: 283, endPoint y: 419, distance: 34.1
click at [283, 419] on div "– 1 piece: 250 USD – 100 pieces: 200 USD – 1000+ pieces: get a quote" at bounding box center [435, 432] width 414 height 45
click at [283, 419] on p "– 1 piece: 250 USD" at bounding box center [435, 417] width 414 height 15
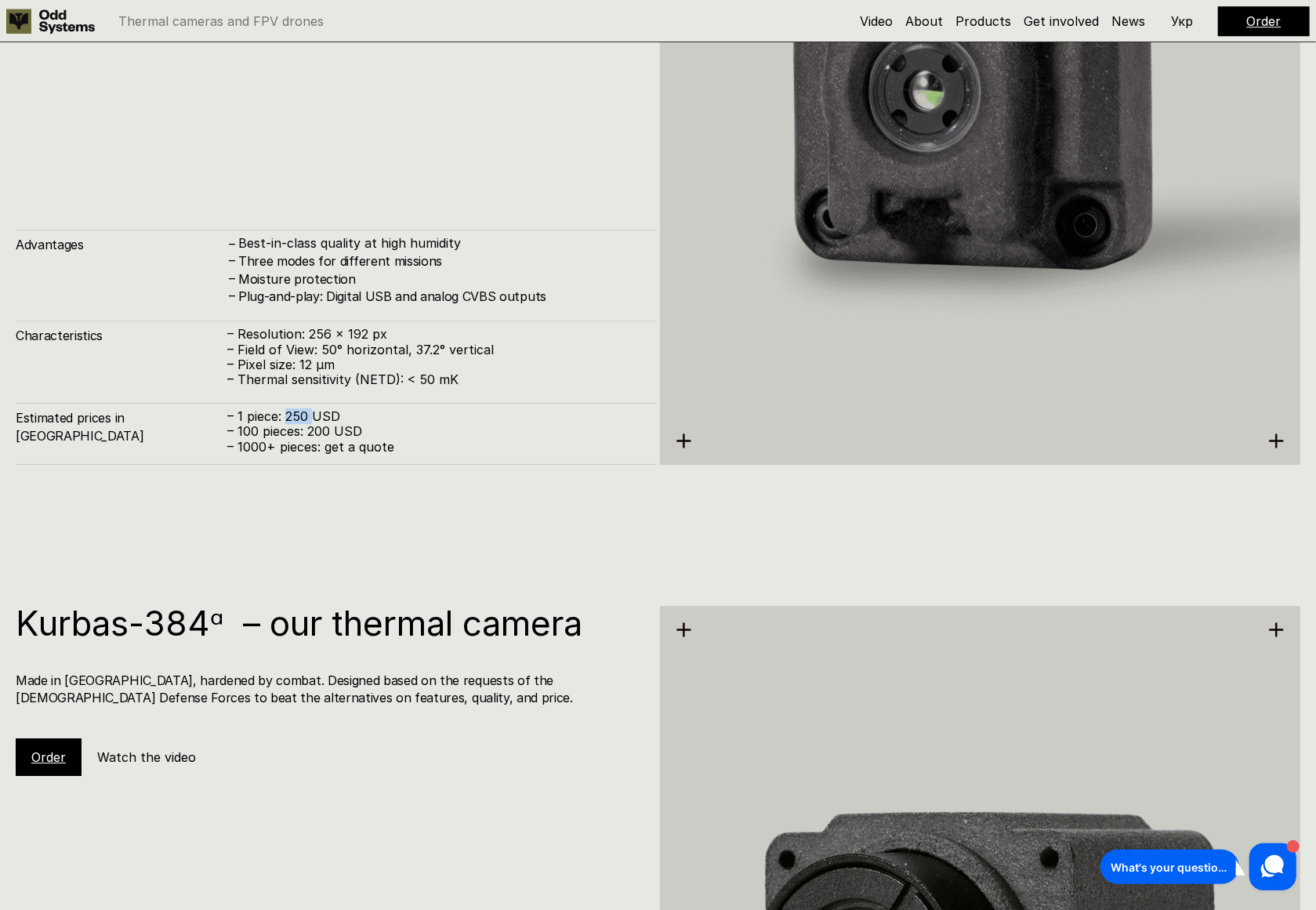
click at [283, 419] on p "– 1 piece: 250 USD" at bounding box center [435, 417] width 414 height 15
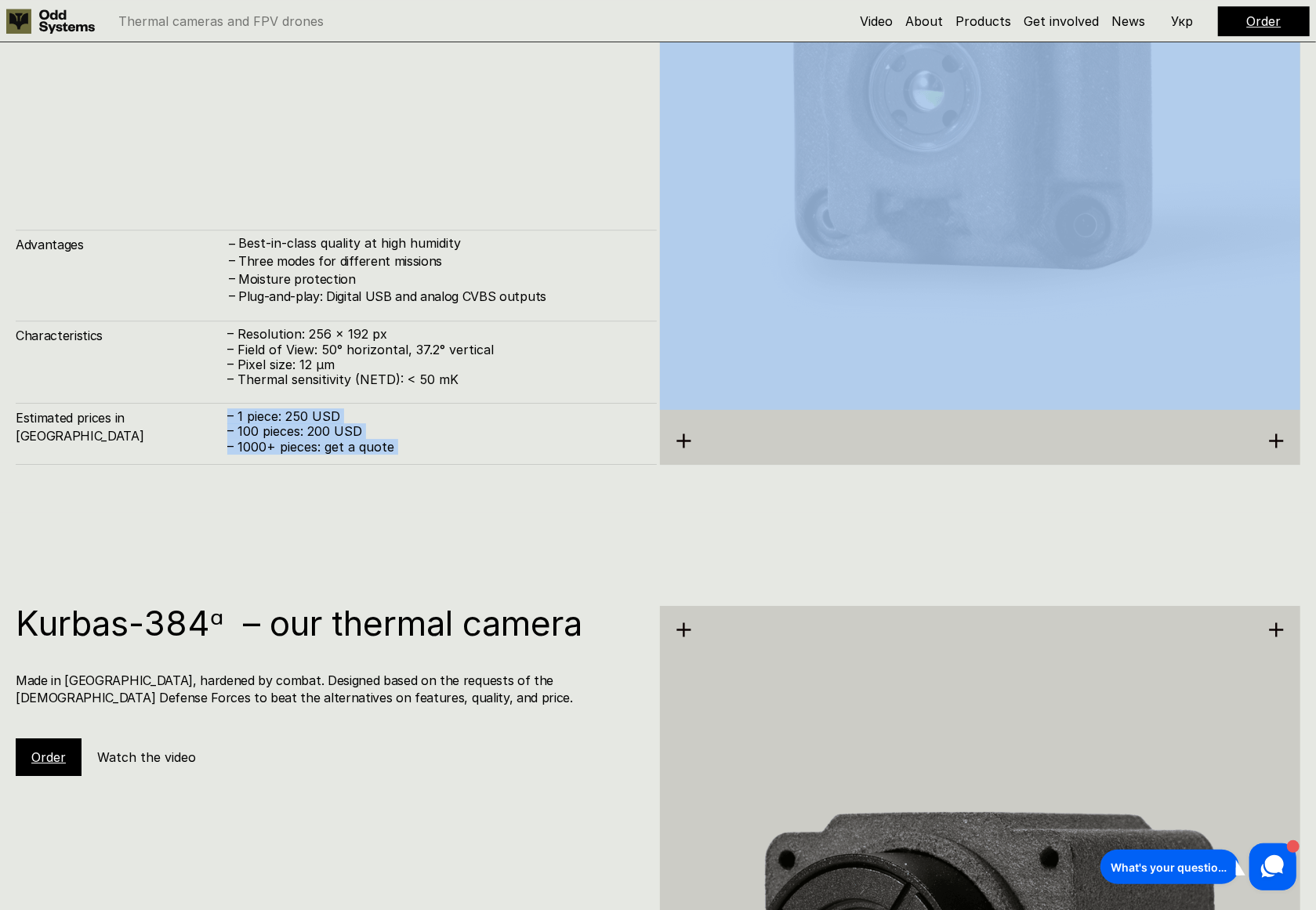
drag, startPoint x: 283, startPoint y: 419, endPoint x: 291, endPoint y: 446, distance: 28.2
click at [291, 446] on div "– 1 piece: 250 USD – 100 pieces: 200 USD – 1000+ pieces: get a quote" at bounding box center [435, 432] width 414 height 45
click at [291, 446] on p "– 1000+ pieces: get a quote" at bounding box center [435, 447] width 414 height 15
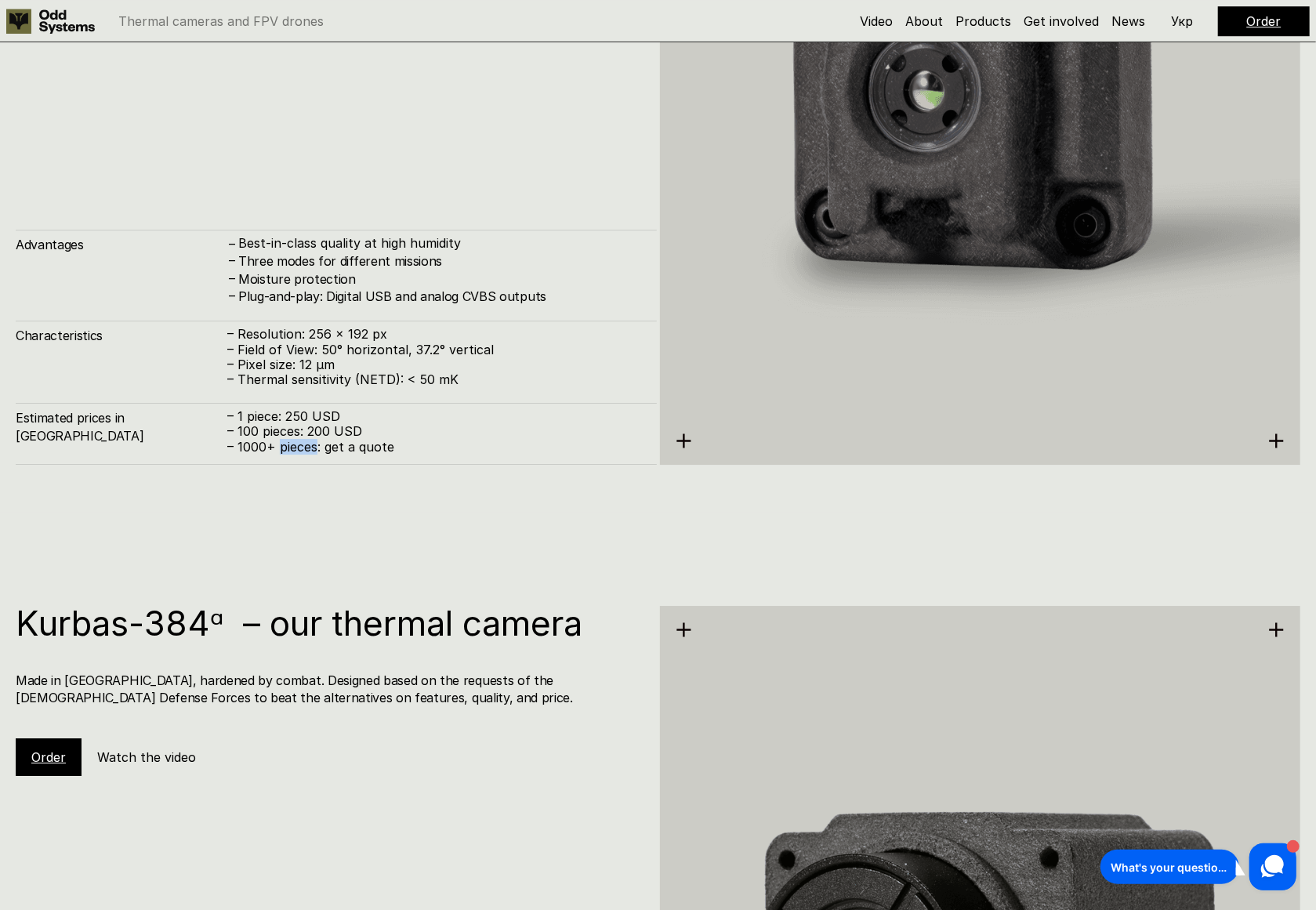
click at [291, 446] on p "– 1000+ pieces: get a quote" at bounding box center [435, 447] width 414 height 15
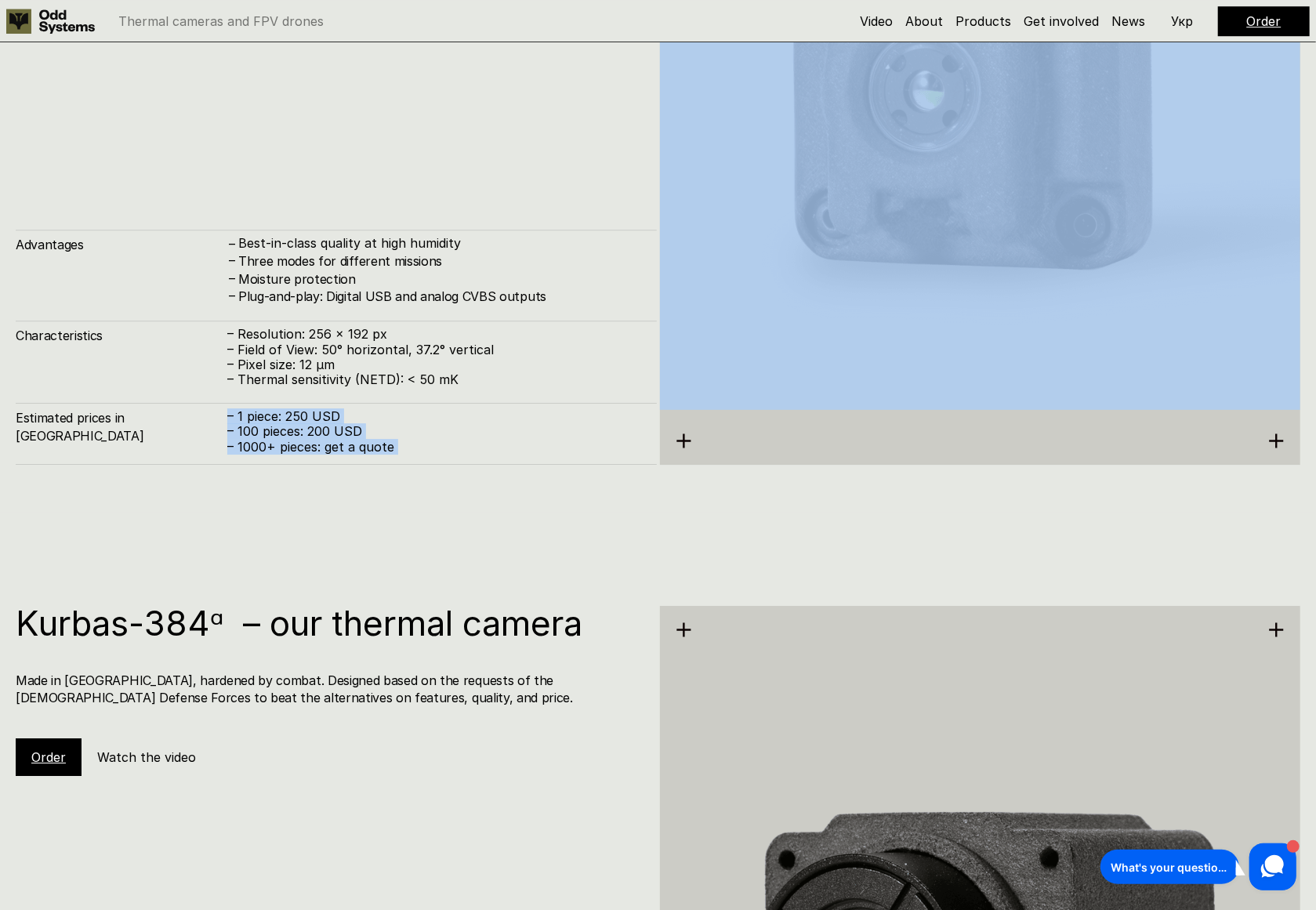
drag, startPoint x: 291, startPoint y: 446, endPoint x: 273, endPoint y: 415, distance: 35.8
click at [273, 415] on div "– 1 piece: 250 USD – 100 pieces: 200 USD – 1000+ pieces: get a quote" at bounding box center [435, 432] width 414 height 45
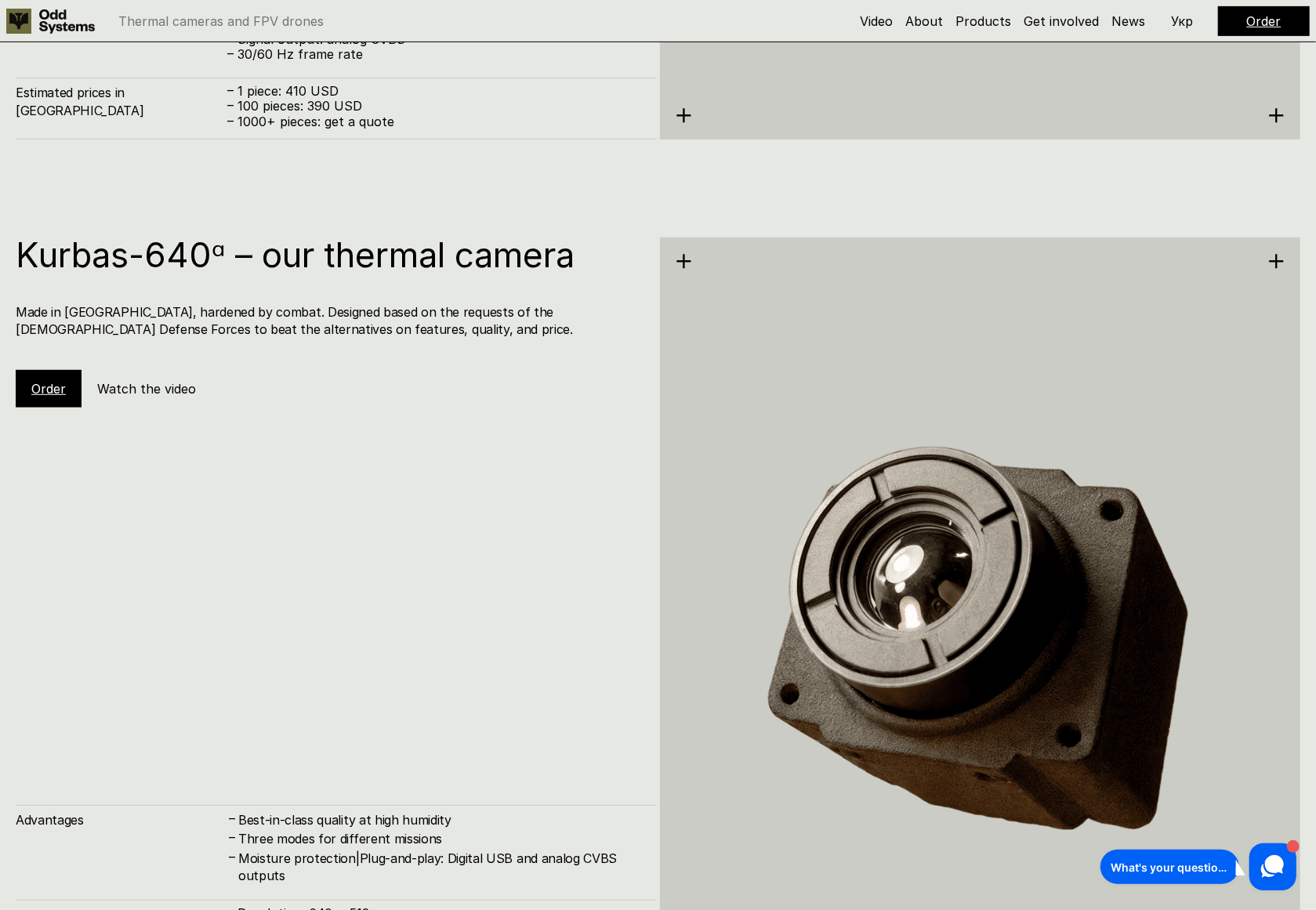
scroll to position [4450, 0]
